Goal: Task Accomplishment & Management: Complete application form

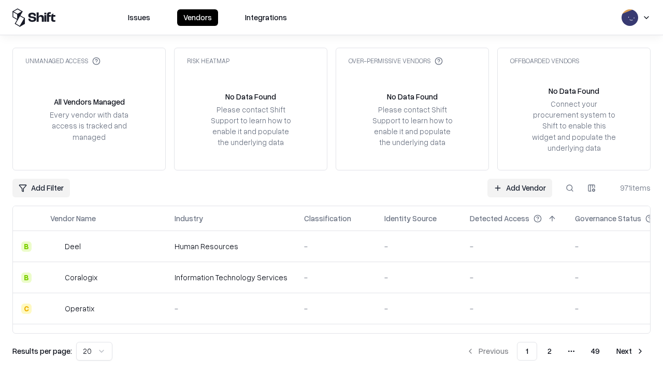
click at [520, 188] on link "Add Vendor" at bounding box center [520, 188] width 65 height 19
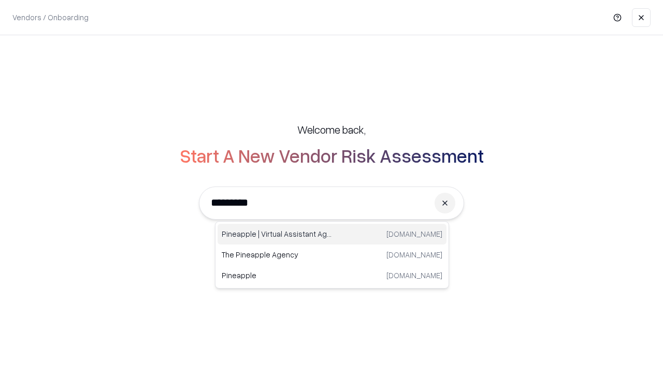
click at [332, 234] on div "Pineapple | Virtual Assistant Agency [DOMAIN_NAME]" at bounding box center [332, 234] width 229 height 21
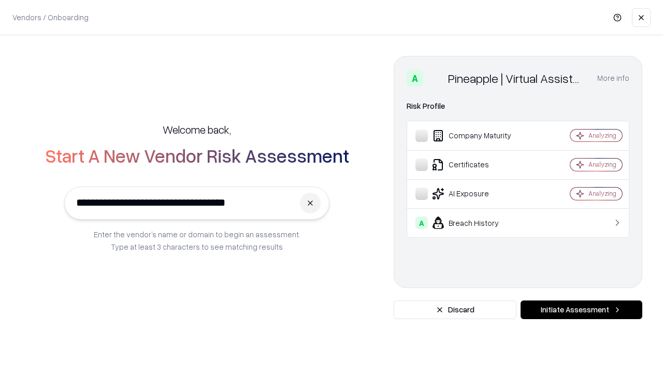
type input "**********"
click at [582, 310] on button "Initiate Assessment" at bounding box center [582, 310] width 122 height 19
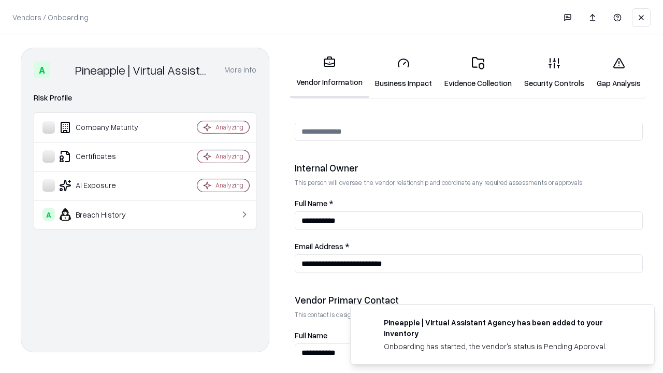
scroll to position [537, 0]
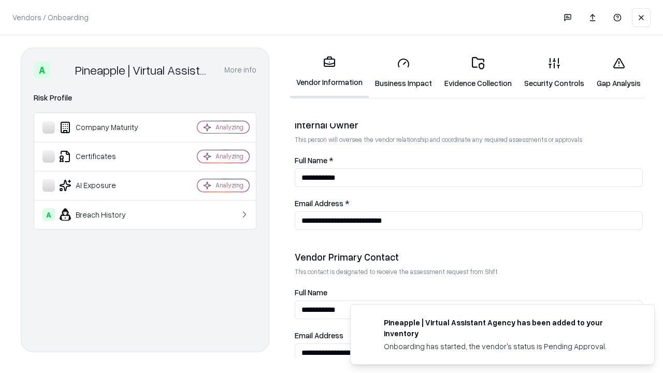
click at [404, 73] on link "Business Impact" at bounding box center [403, 73] width 69 height 48
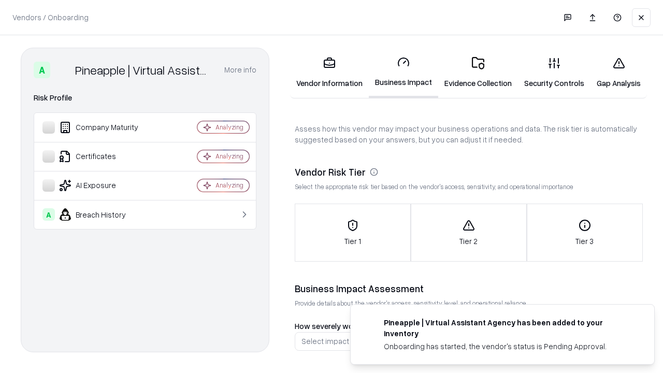
click at [352, 233] on div "Tier 1" at bounding box center [352, 232] width 115 height 27
click at [619, 73] on link "Gap Analysis" at bounding box center [619, 73] width 56 height 48
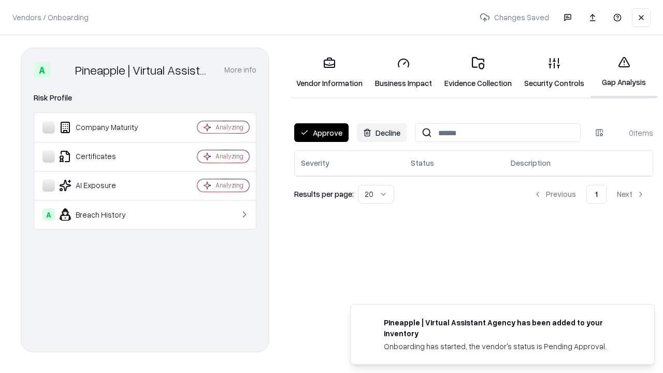
click at [321, 133] on button "Approve" at bounding box center [321, 132] width 54 height 19
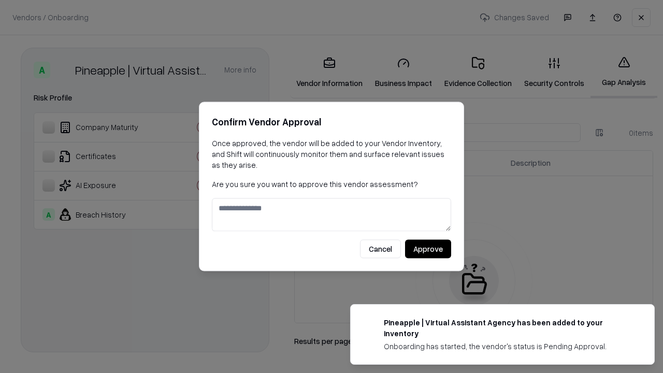
click at [428, 249] on button "Approve" at bounding box center [428, 249] width 46 height 19
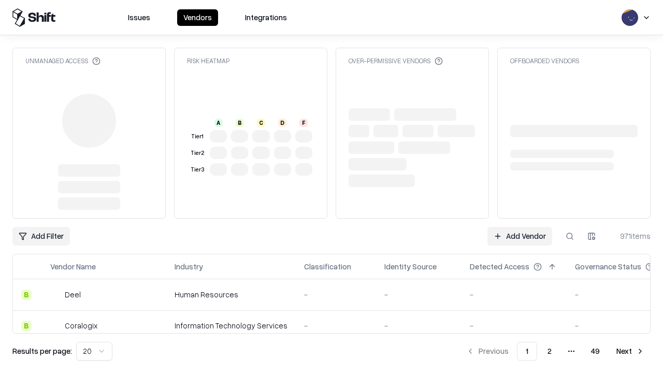
click at [520, 236] on link "Add Vendor" at bounding box center [520, 236] width 65 height 19
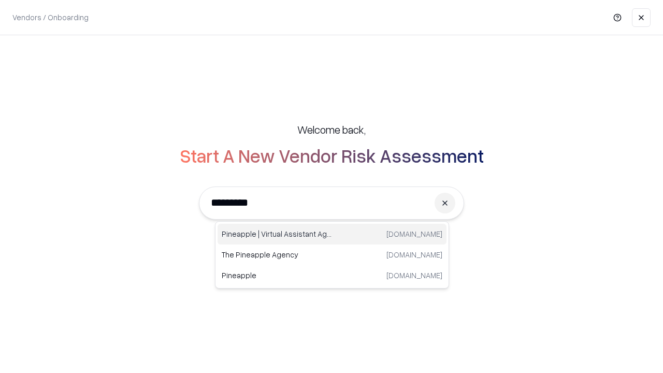
click at [332, 234] on div "Pineapple | Virtual Assistant Agency [DOMAIN_NAME]" at bounding box center [332, 234] width 229 height 21
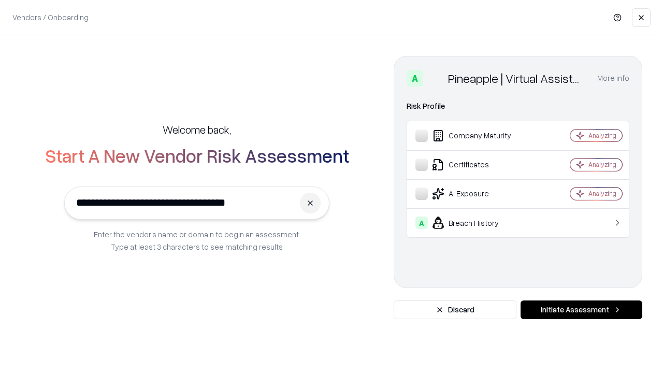
type input "**********"
click at [582, 310] on button "Initiate Assessment" at bounding box center [582, 310] width 122 height 19
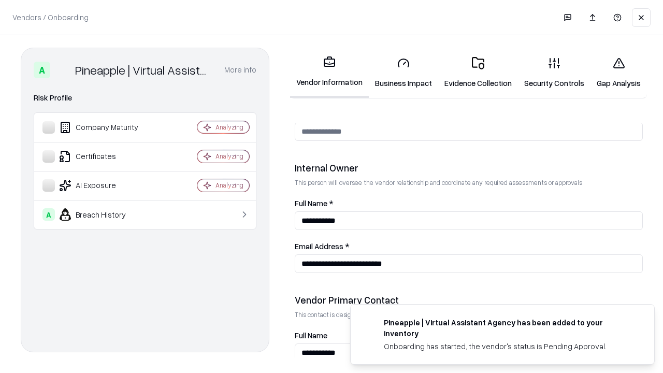
scroll to position [537, 0]
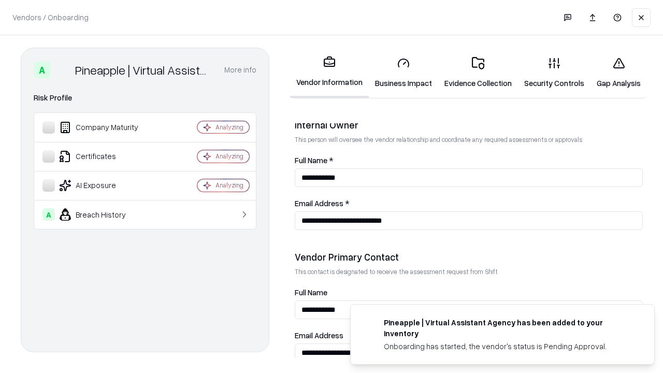
click at [619, 73] on link "Gap Analysis" at bounding box center [619, 73] width 56 height 48
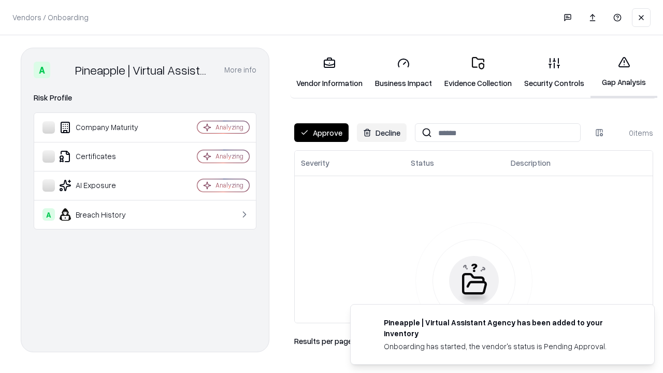
click at [321, 133] on button "Approve" at bounding box center [321, 132] width 54 height 19
